Goal: Task Accomplishment & Management: Use online tool/utility

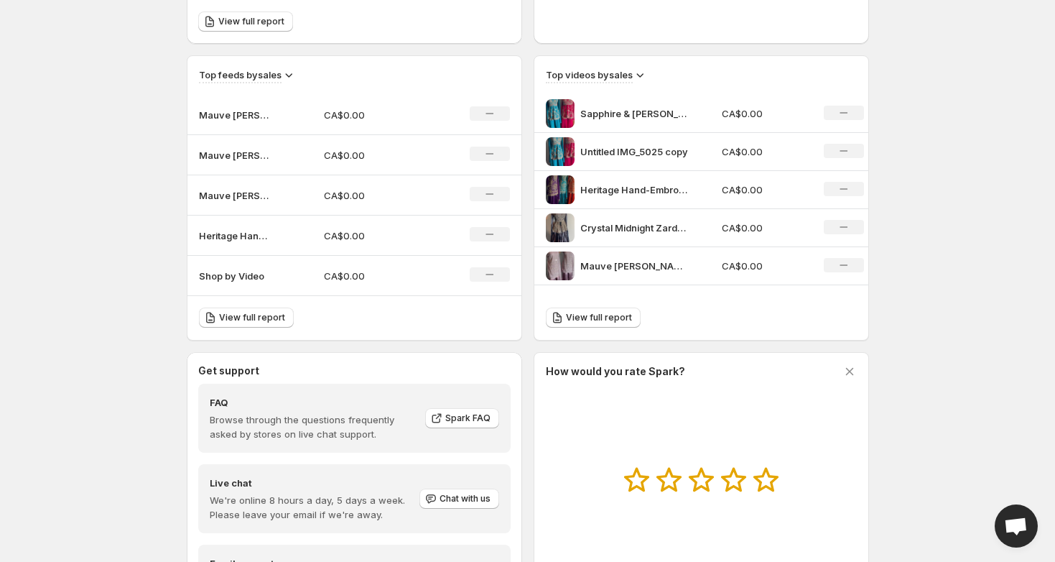
scroll to position [460, 0]
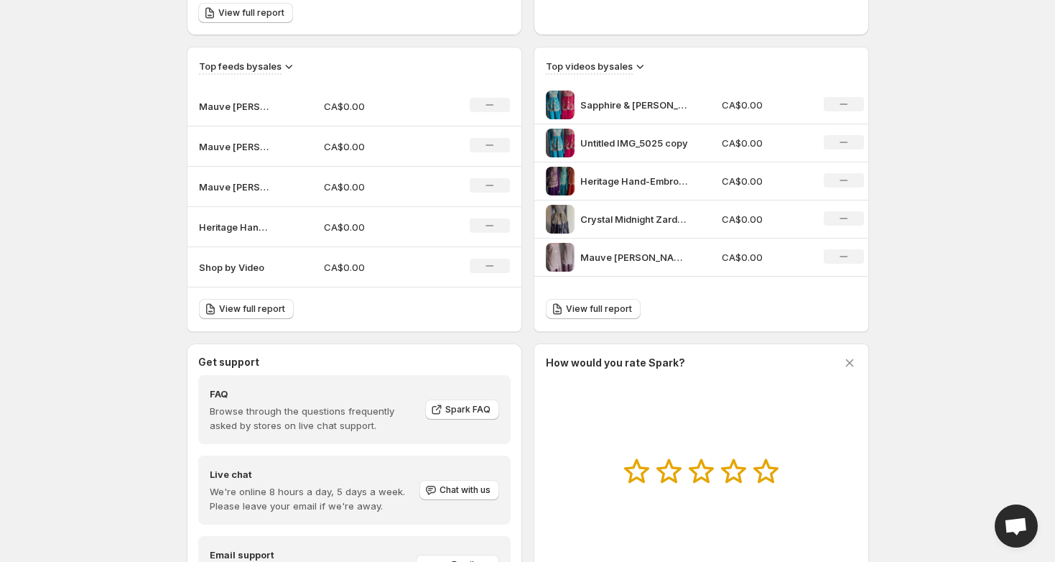
click at [603, 221] on p "Crystal Midnight Zardozi" at bounding box center [634, 219] width 108 height 14
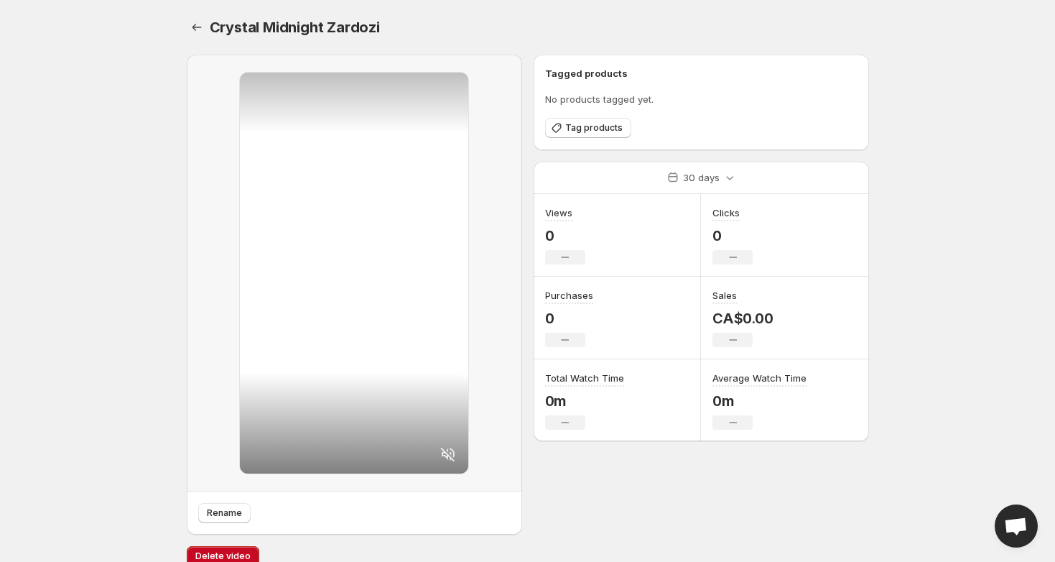
scroll to position [460, 0]
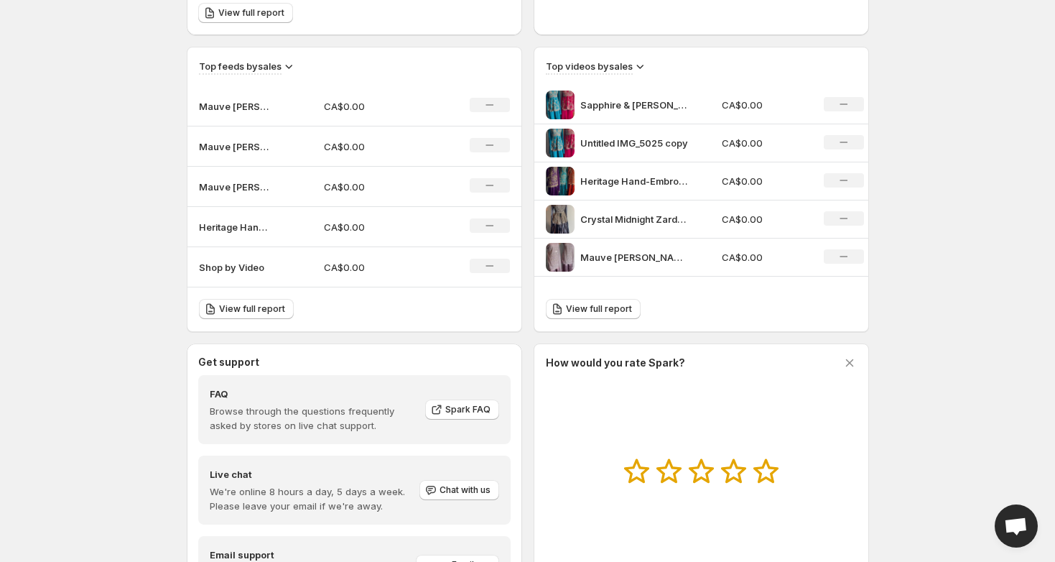
click at [627, 105] on p "Sapphire & [PERSON_NAME]" at bounding box center [634, 105] width 108 height 14
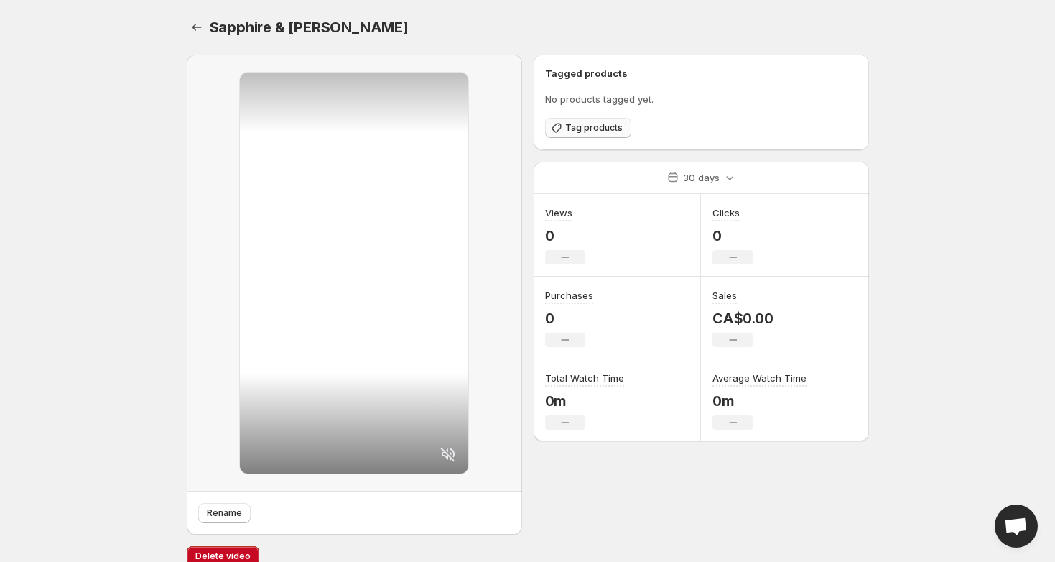
click at [585, 130] on span "Tag products" at bounding box center [593, 127] width 57 height 11
